Goal: Obtain resource: Obtain resource

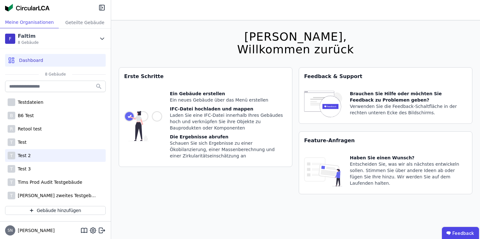
click at [30, 161] on div "T Test 2" at bounding box center [55, 155] width 101 height 13
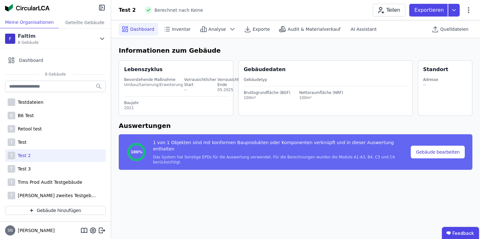
select select "*"
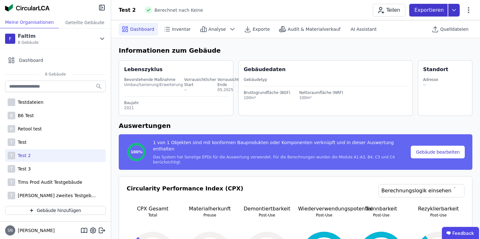
click at [424, 10] on p "Exportieren" at bounding box center [429, 10] width 31 height 8
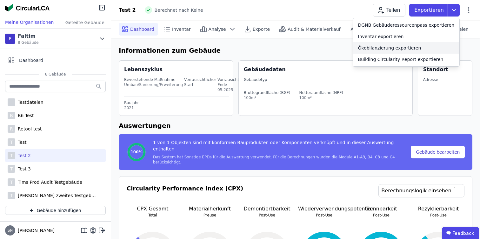
click at [406, 48] on div "Ökobilanzierung exportieren" at bounding box center [389, 48] width 63 height 6
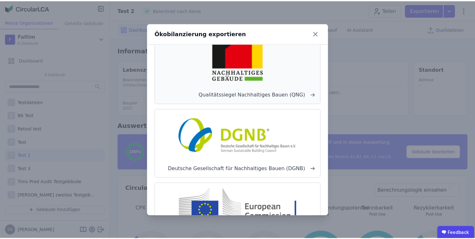
scroll to position [73, 0]
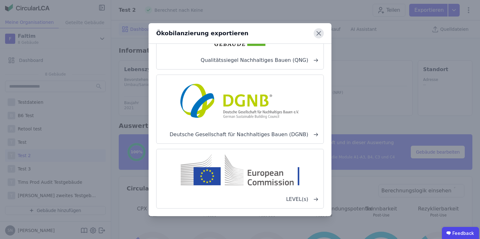
click at [317, 37] on icon at bounding box center [318, 33] width 10 height 10
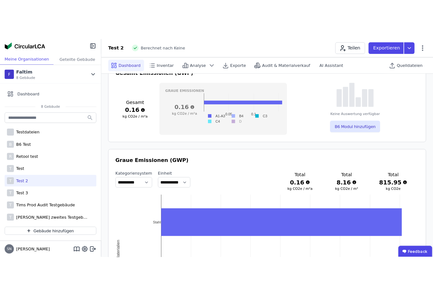
scroll to position [352, 0]
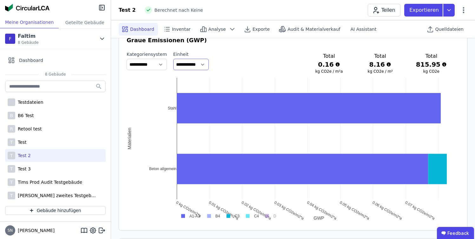
click at [209, 59] on select "**********" at bounding box center [191, 64] width 36 height 11
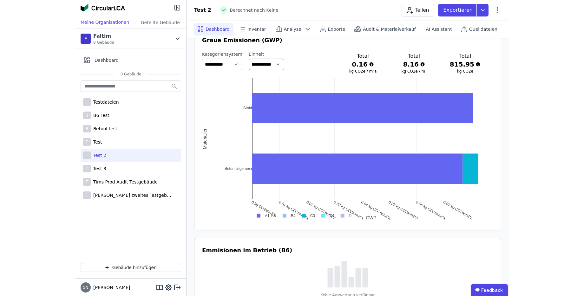
scroll to position [347, 0]
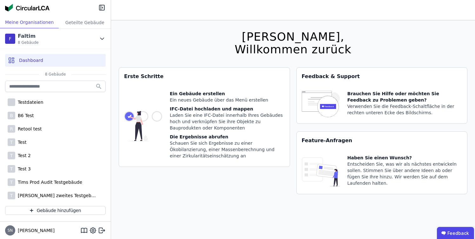
click at [37, 122] on div "Testdateien B B6 Test R Retool test T Test T Test 2 T Test 3 T Tims Prod Audit …" at bounding box center [55, 140] width 101 height 123
click at [39, 118] on div "B B6 Test" at bounding box center [55, 115] width 101 height 13
